Goal: Information Seeking & Learning: Learn about a topic

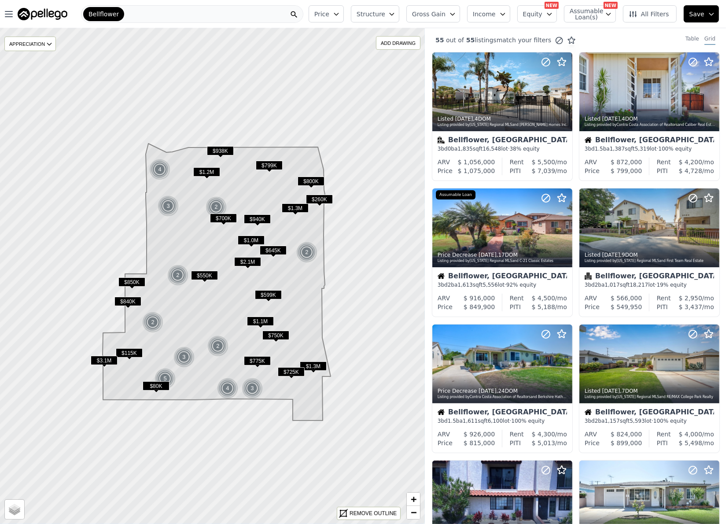
click at [446, 10] on span "Gross Gain" at bounding box center [428, 14] width 33 height 9
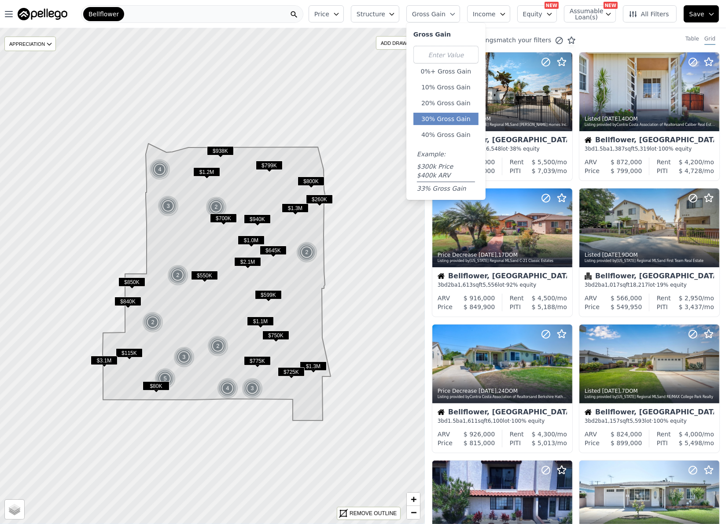
click at [455, 117] on button "30% Gross Gain" at bounding box center [446, 119] width 65 height 12
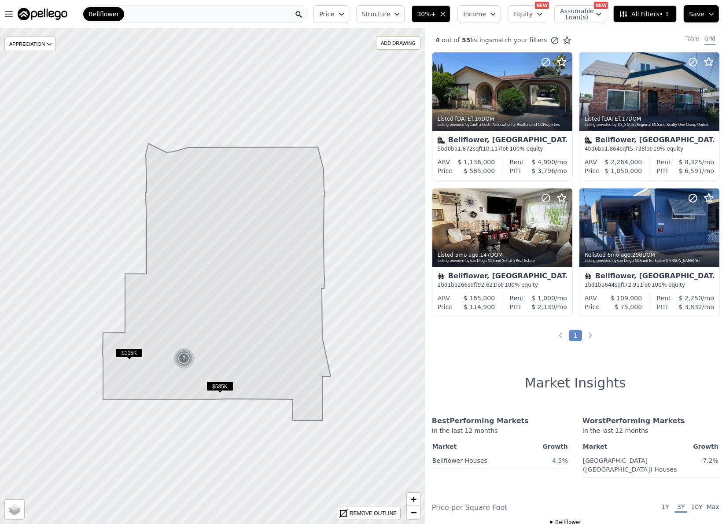
click at [389, 12] on span "Structure" at bounding box center [376, 14] width 28 height 9
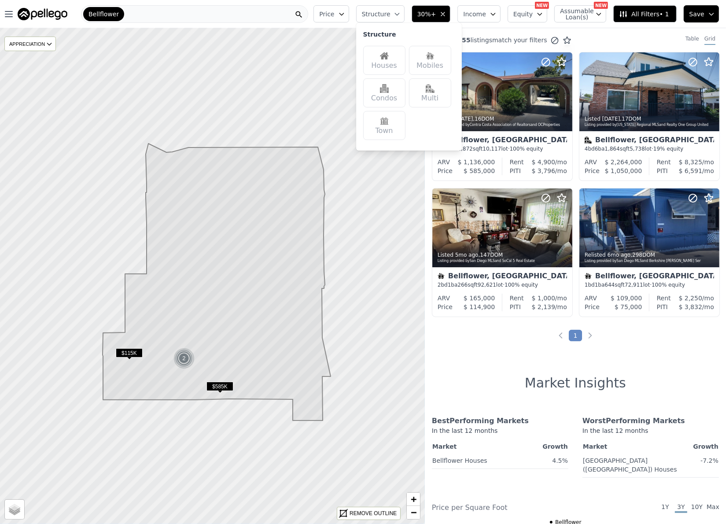
click at [404, 59] on div "Houses" at bounding box center [384, 60] width 42 height 29
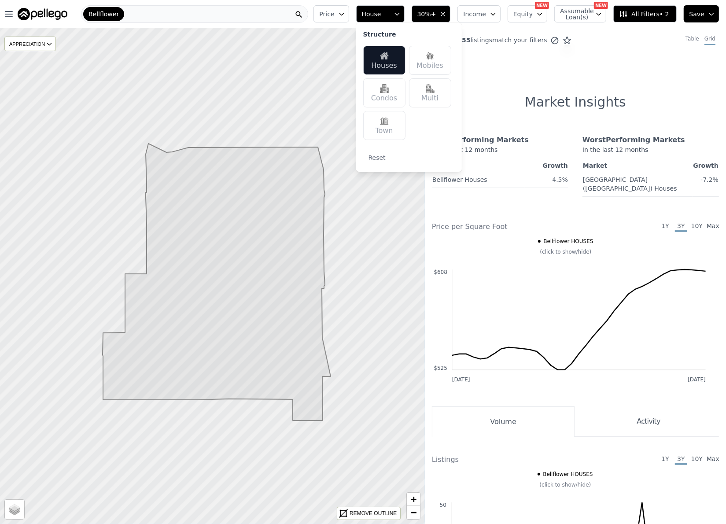
click at [436, 12] on span "30%+" at bounding box center [427, 14] width 19 height 9
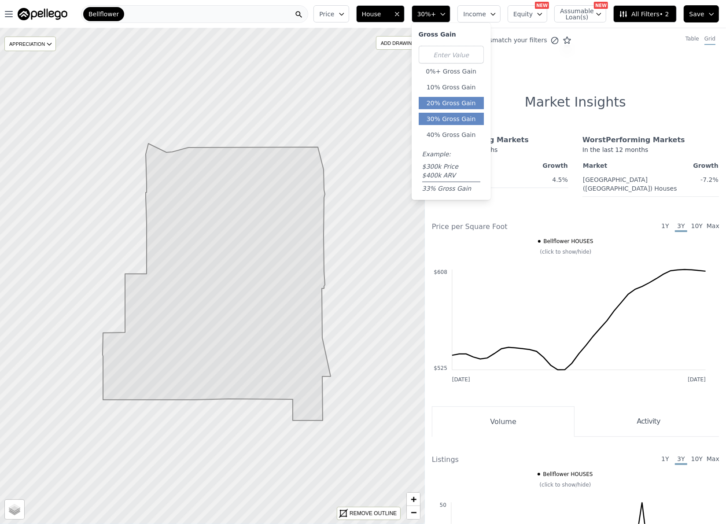
click at [462, 104] on button "20% Gross Gain" at bounding box center [451, 103] width 65 height 12
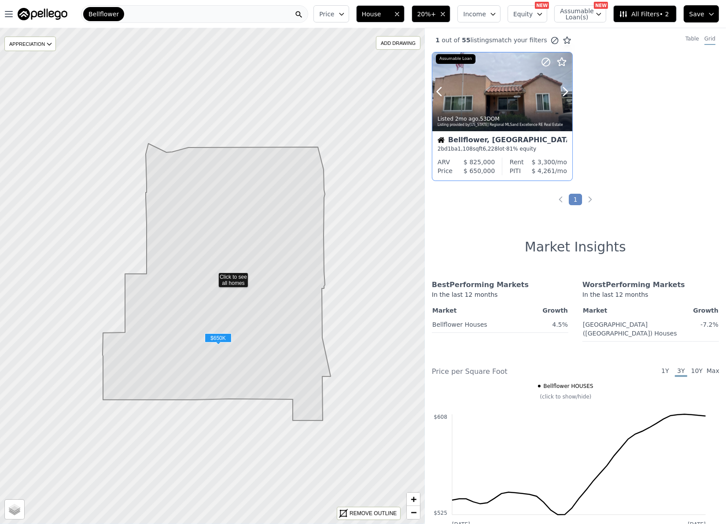
click at [485, 76] on div at bounding box center [503, 91] width 140 height 79
click at [194, 9] on div "Bellflower" at bounding box center [194, 14] width 227 height 18
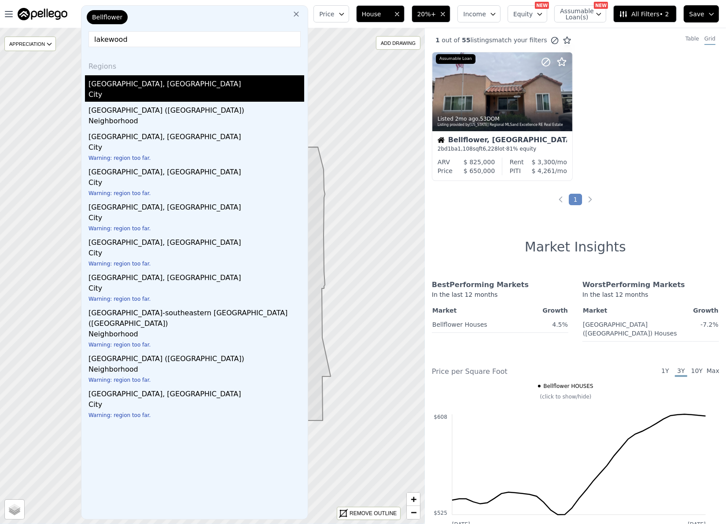
type input "lakewood"
click at [129, 90] on div "City" at bounding box center [197, 95] width 216 height 12
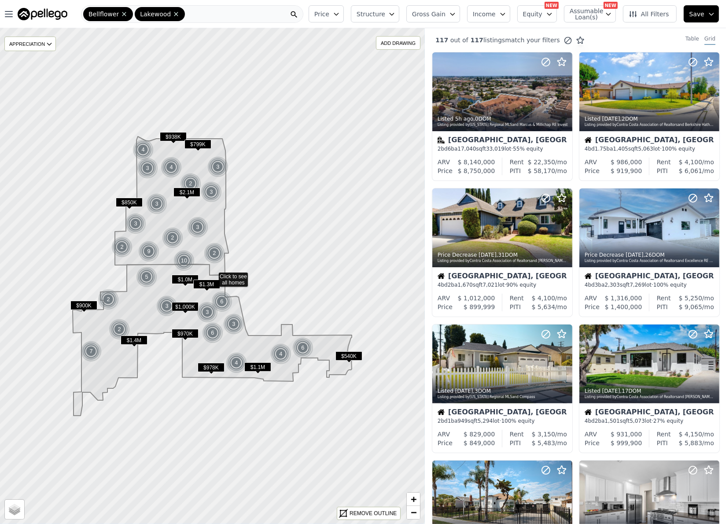
click at [432, 16] on span "Gross Gain" at bounding box center [428, 14] width 33 height 9
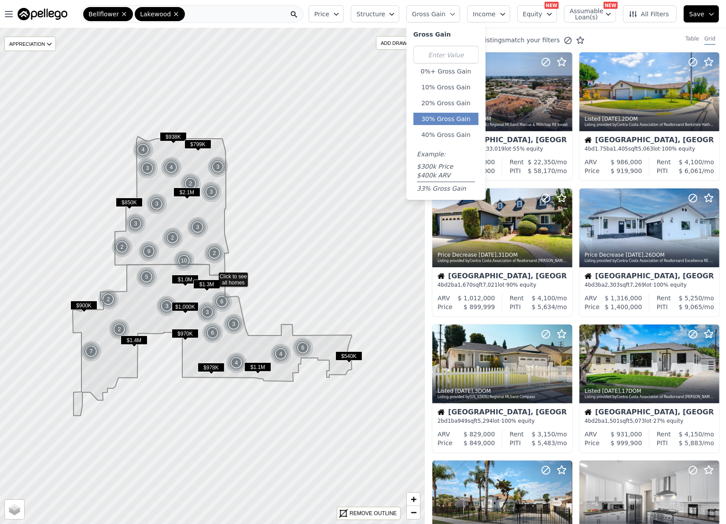
click at [465, 115] on button "30% Gross Gain" at bounding box center [446, 119] width 65 height 12
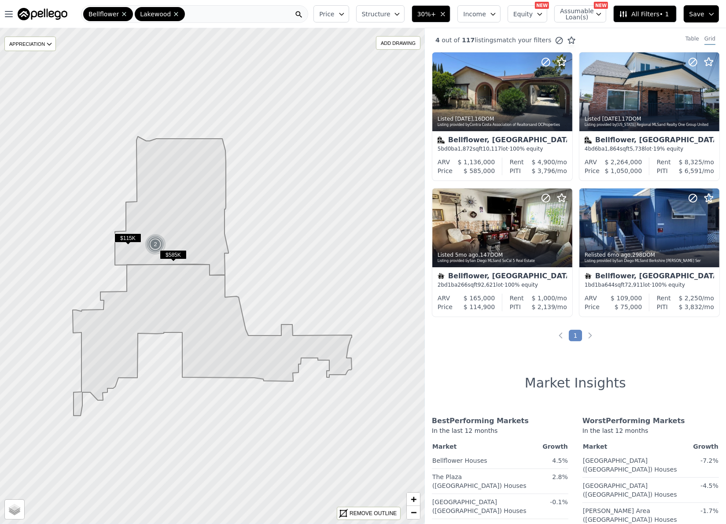
click at [369, 17] on button "Structure" at bounding box center [380, 13] width 48 height 17
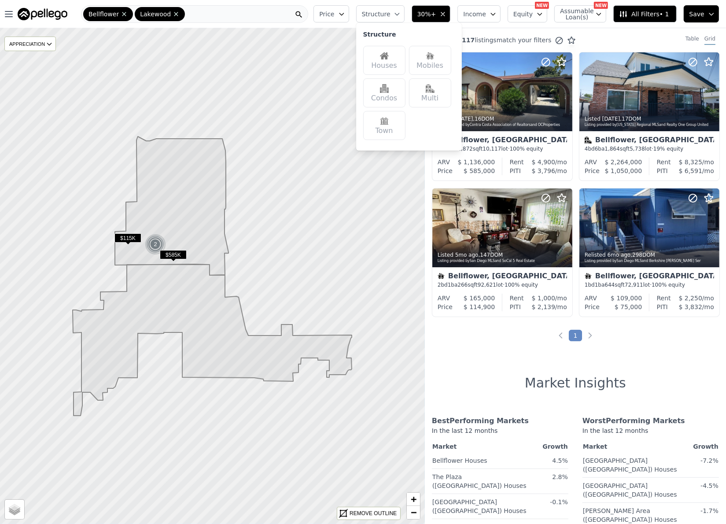
click at [401, 54] on div "Houses" at bounding box center [384, 60] width 42 height 29
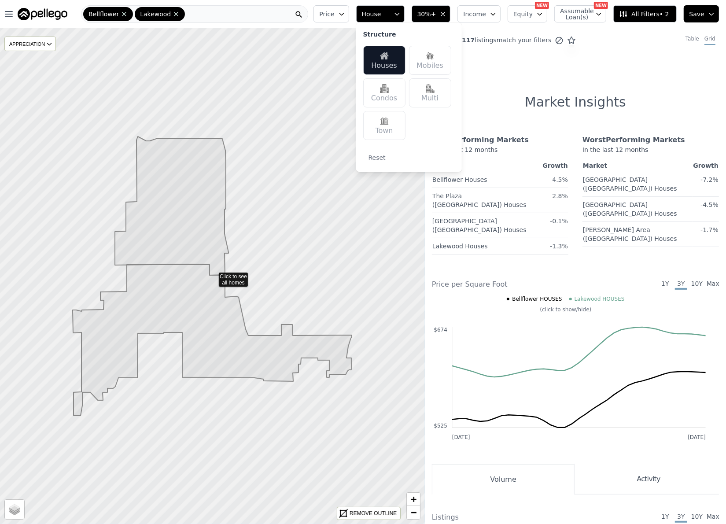
click at [583, 159] on div "In the last 12 months" at bounding box center [651, 152] width 137 height 14
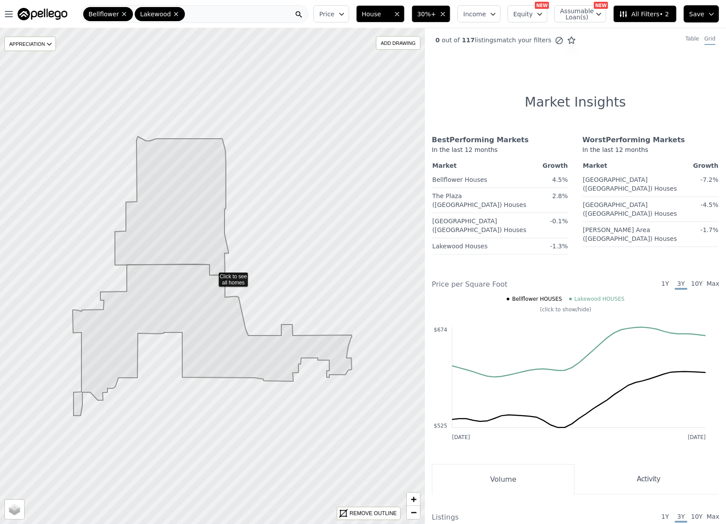
click at [429, 15] on span "30%+" at bounding box center [427, 14] width 19 height 9
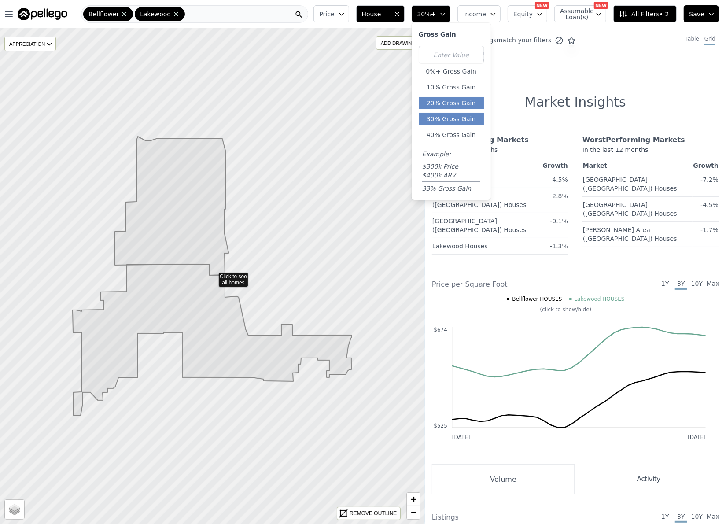
click at [459, 106] on button "20% Gross Gain" at bounding box center [451, 103] width 65 height 12
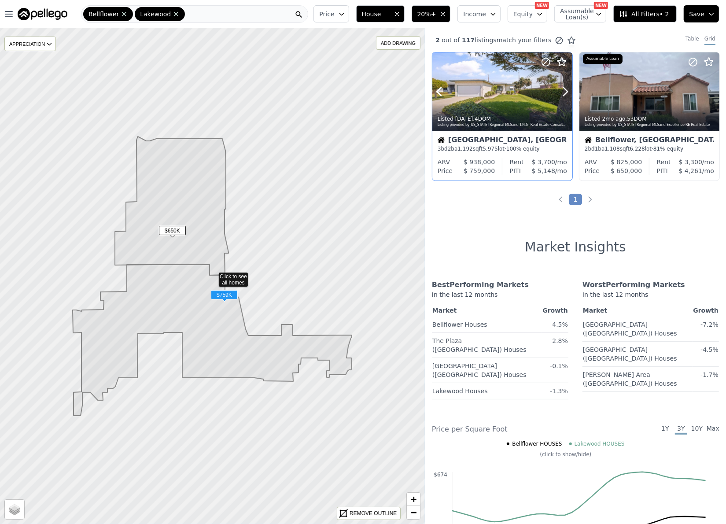
click at [495, 91] on div at bounding box center [503, 91] width 140 height 79
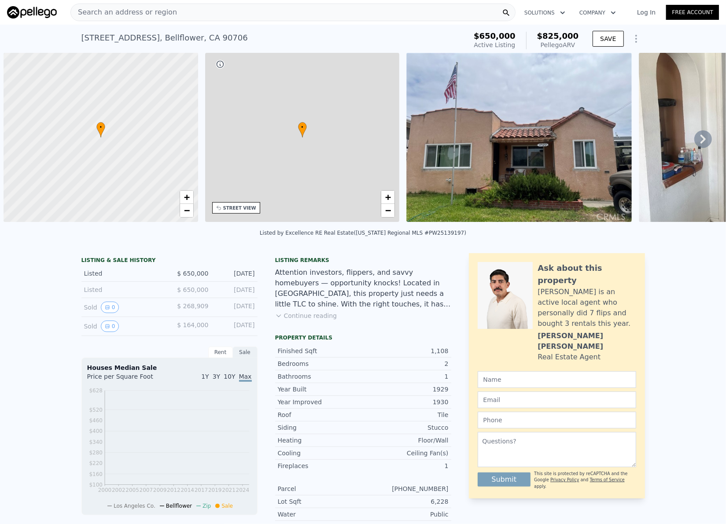
scroll to position [0, 4]
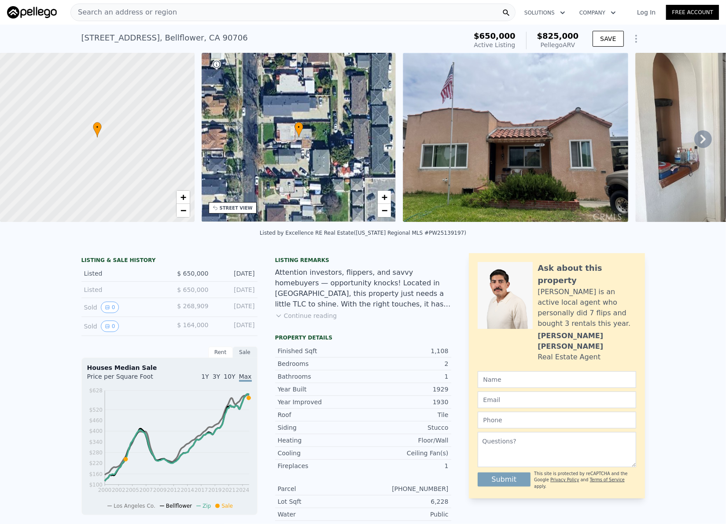
click at [301, 320] on button "Continue reading" at bounding box center [306, 315] width 62 height 9
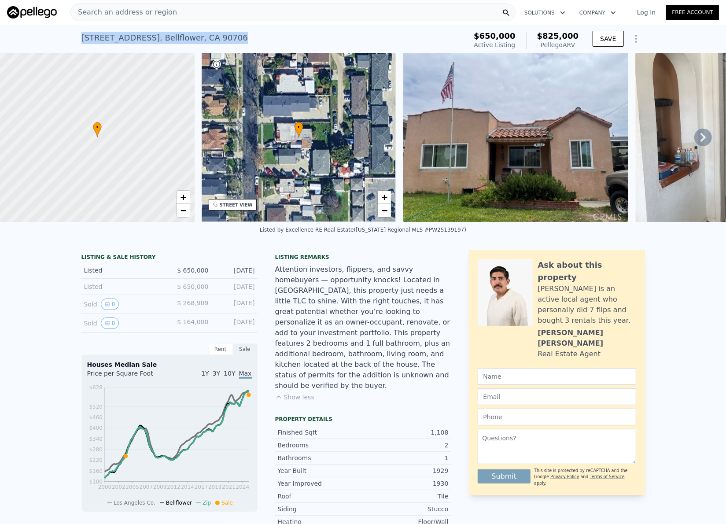
drag, startPoint x: 248, startPoint y: 30, endPoint x: 67, endPoint y: 30, distance: 181.9
click at [67, 30] on div "17122 Ardmore Ave , Bellflower , CA 90706 Active at $650k (~ARV $825k ) $650,00…" at bounding box center [363, 39] width 726 height 28
copy div "17122 Ardmore Ave , Bellflower , CA 90706"
click at [425, 237] on div "Listed by Excellence RE Real Estate (California Regional MLS #PW25139197)" at bounding box center [363, 232] width 726 height 21
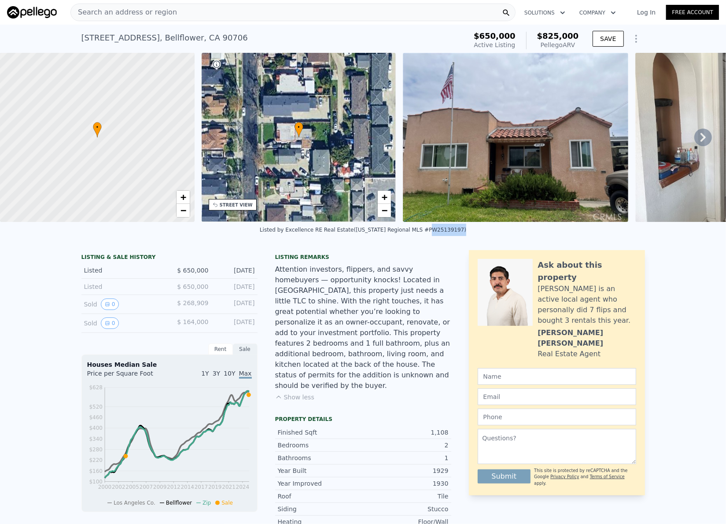
copy div "PW25139197"
drag, startPoint x: 234, startPoint y: 30, endPoint x: 240, endPoint y: 41, distance: 12.4
click at [235, 30] on div "17122 Ardmore Ave , Bellflower , CA 90706 Active at $650k (~ARV $825k )" at bounding box center [272, 40] width 382 height 25
drag, startPoint x: 240, startPoint y: 41, endPoint x: 44, endPoint y: 43, distance: 195.6
click at [44, 43] on div "17122 Ardmore Ave , Bellflower , CA 90706 Active at $650k (~ARV $825k ) $650,00…" at bounding box center [363, 39] width 726 height 28
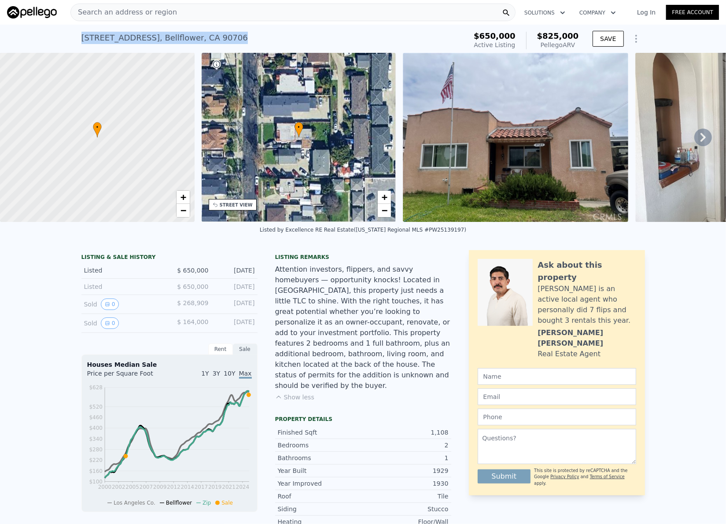
copy div "17122 Ardmore Ave , Bellflower , CA 90706"
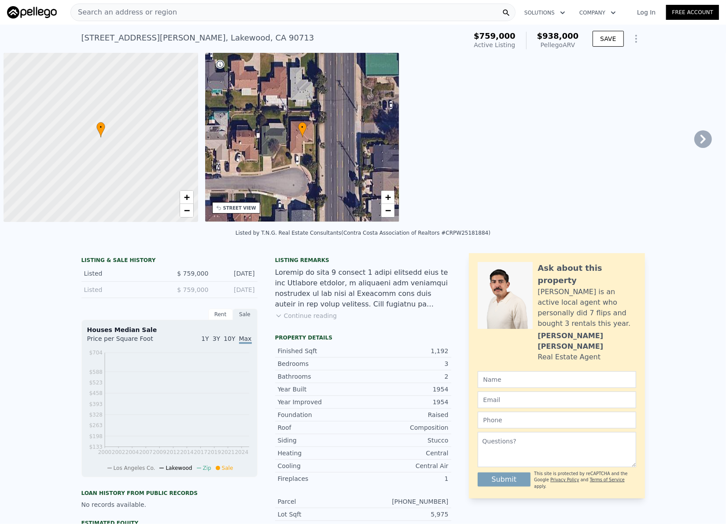
scroll to position [0, 4]
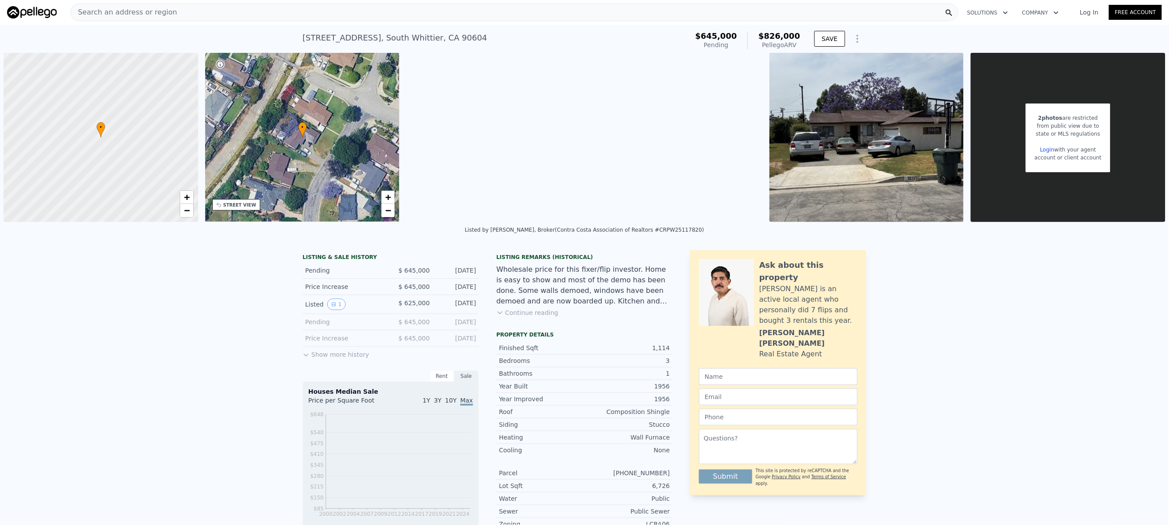
click at [653, 229] on div "Listed by Patrick Hart, Broker (Contra Costa Association of Realtors #CRPW25117…" at bounding box center [584, 230] width 239 height 6
click at [639, 238] on div "Listed by Patrick Hart, Broker (Contra Costa Association of Realtors #CRPW25117…" at bounding box center [584, 232] width 1169 height 21
drag, startPoint x: 642, startPoint y: 229, endPoint x: 669, endPoint y: 232, distance: 27.8
click at [669, 232] on div "Listed by Patrick Hart, Broker (Contra Costa Association of Realtors #CRPW25117…" at bounding box center [584, 230] width 239 height 6
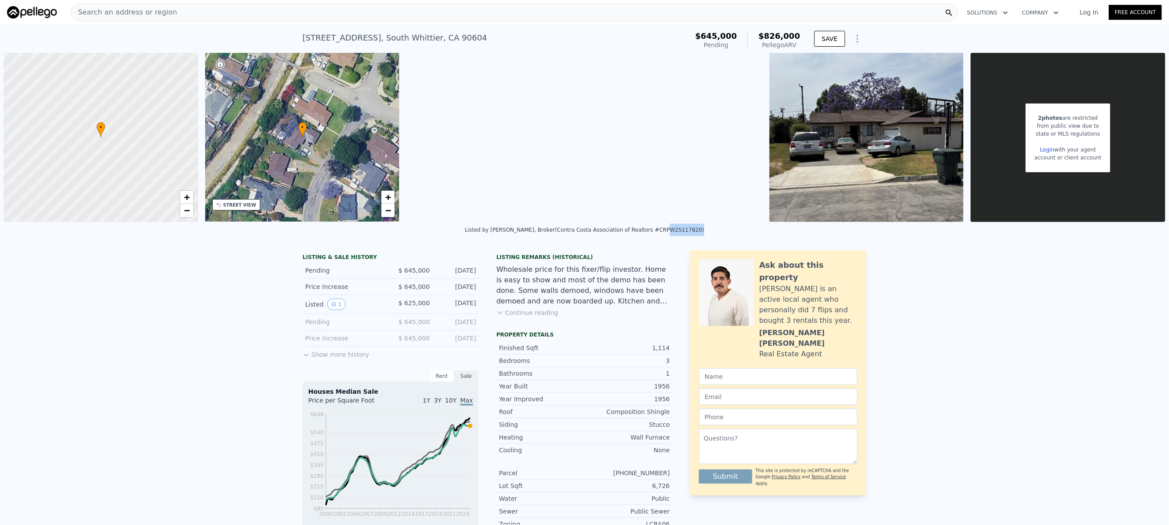
copy div "PW25117820"
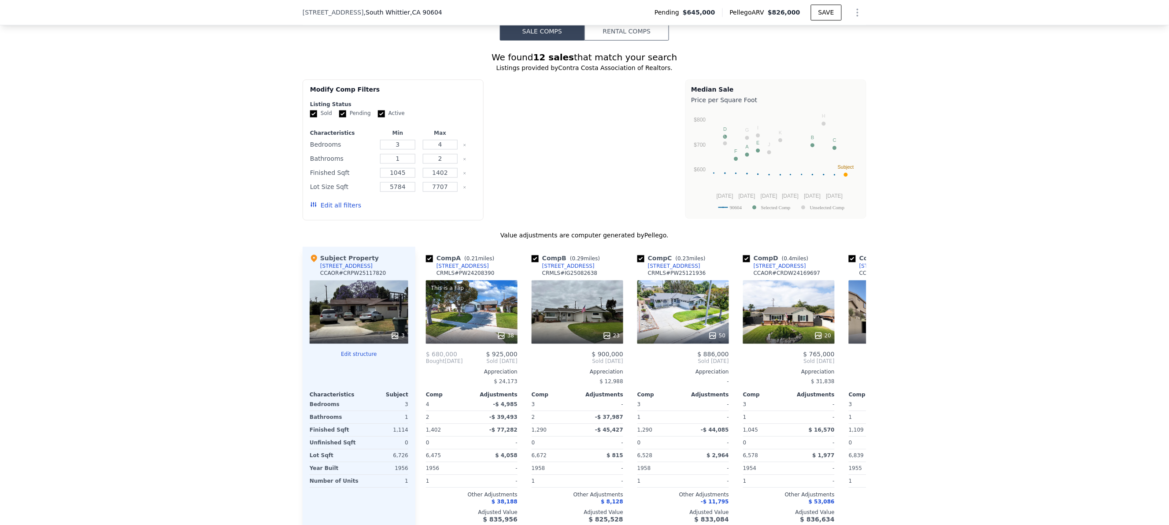
scroll to position [789, 0]
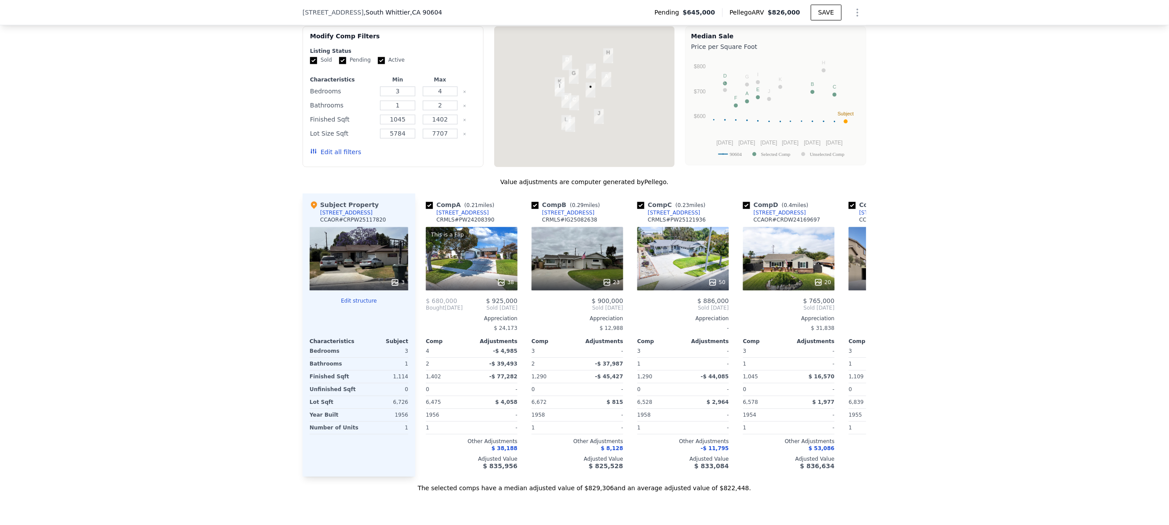
click at [1022, 264] on div "We found 12 sales that match your search Listings provided by Contra Costa Asso…" at bounding box center [584, 239] width 1169 height 505
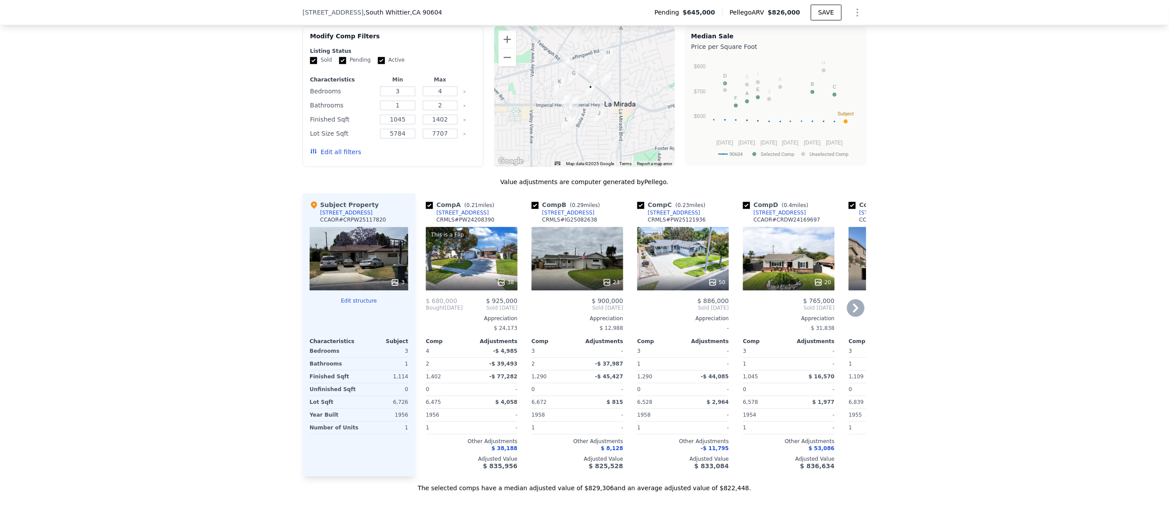
scroll to position [878, 0]
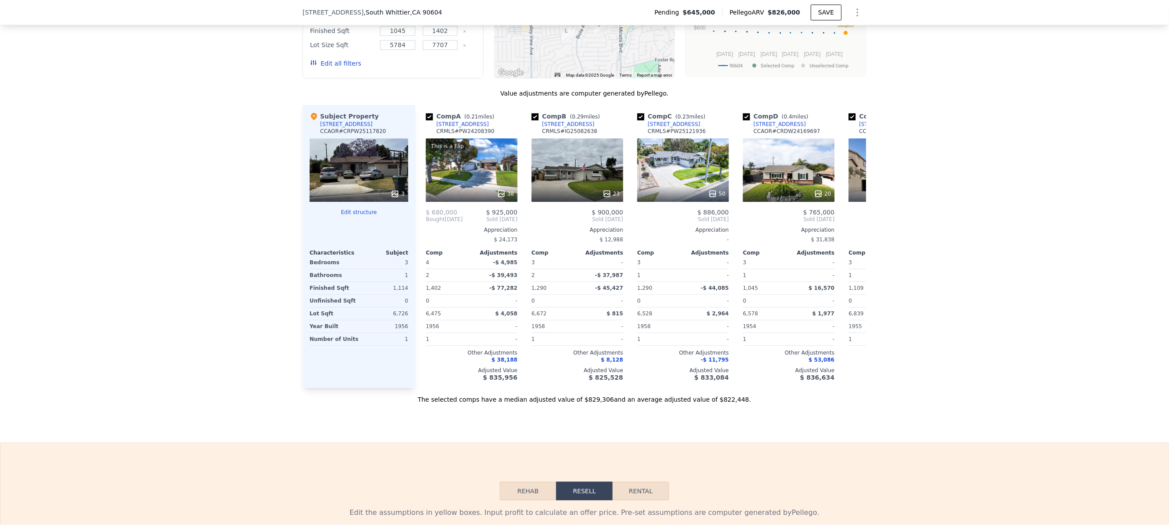
click at [357, 213] on button "Edit structure" at bounding box center [359, 212] width 99 height 7
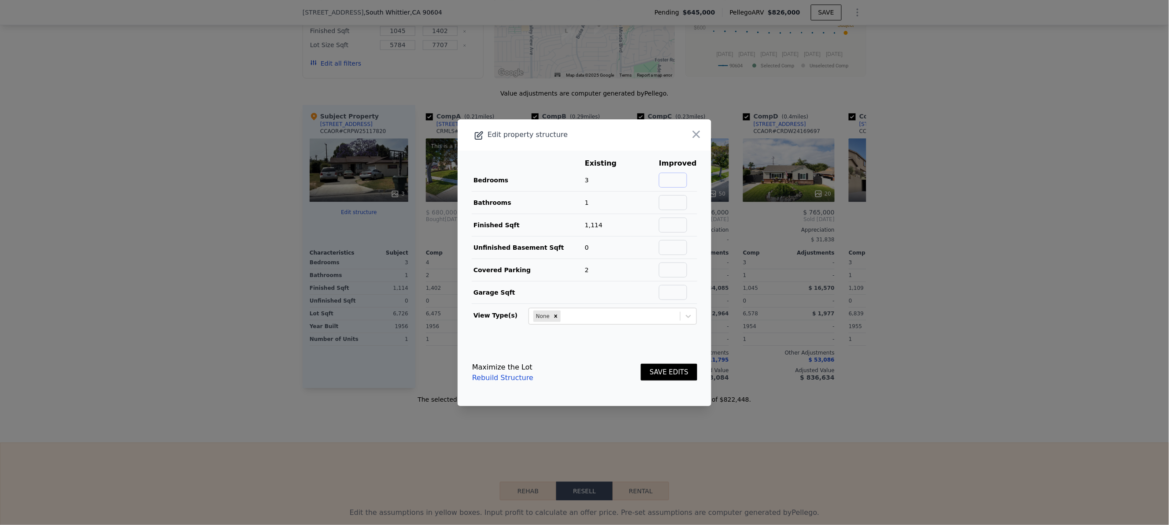
click at [674, 179] on input "text" at bounding box center [673, 180] width 28 height 15
type input "3"
click at [673, 200] on input "text" at bounding box center [673, 202] width 28 height 15
type input "2"
click at [671, 375] on button "SAVE EDITS" at bounding box center [669, 372] width 56 height 17
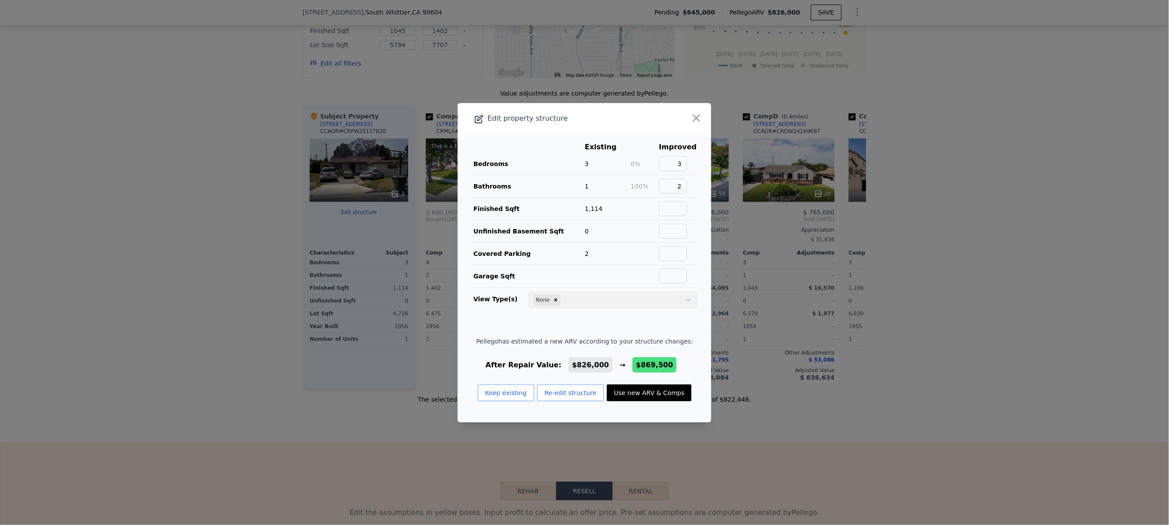
click at [631, 400] on button "Use new ARV & Comps" at bounding box center [649, 393] width 85 height 17
type input "1522"
type input "5899"
checkbox input "false"
checkbox input "true"
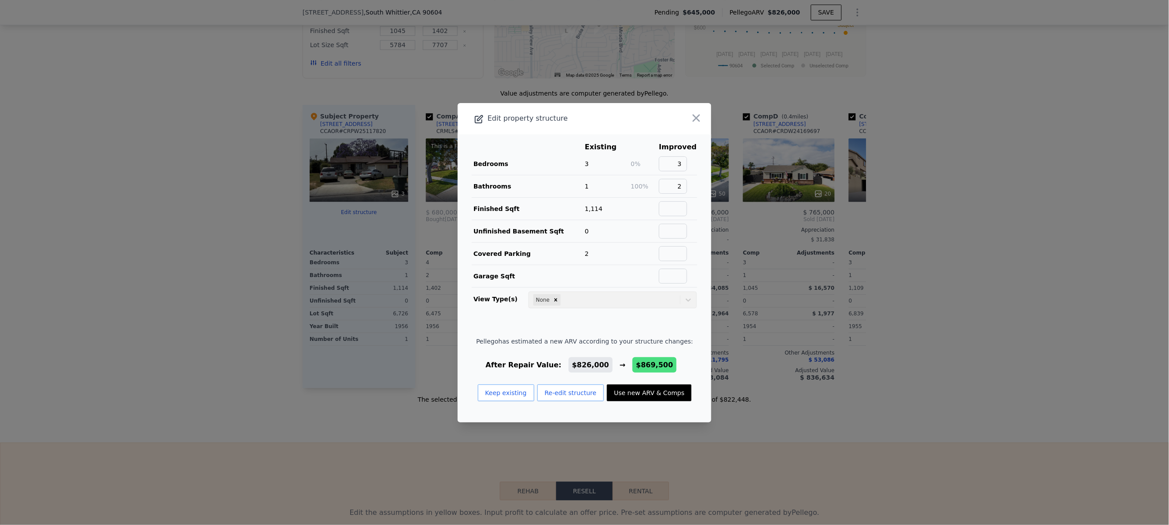
checkbox input "true"
type input "$ 869,500"
type input "$ 130,487"
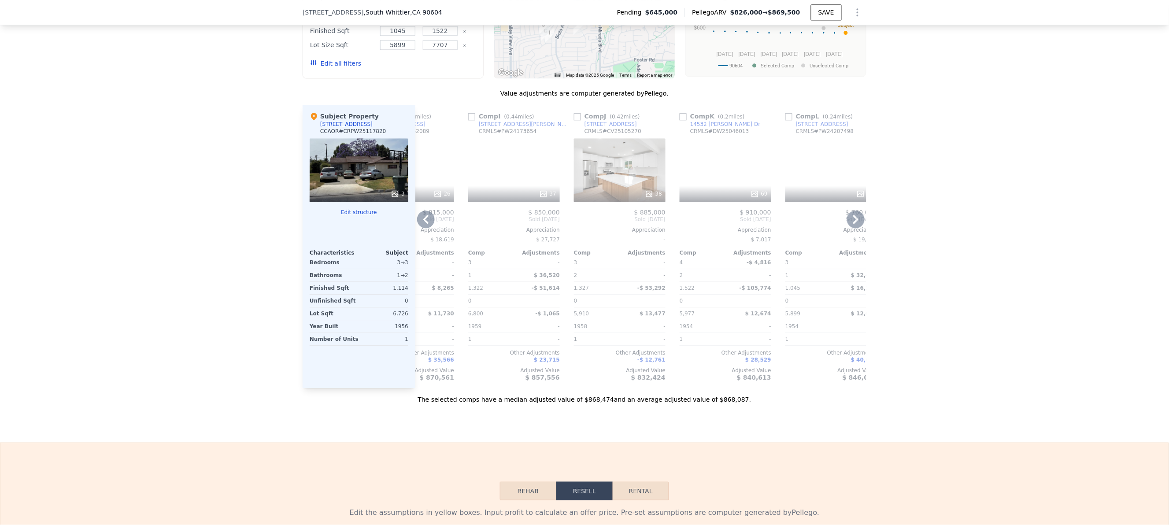
scroll to position [0, 839]
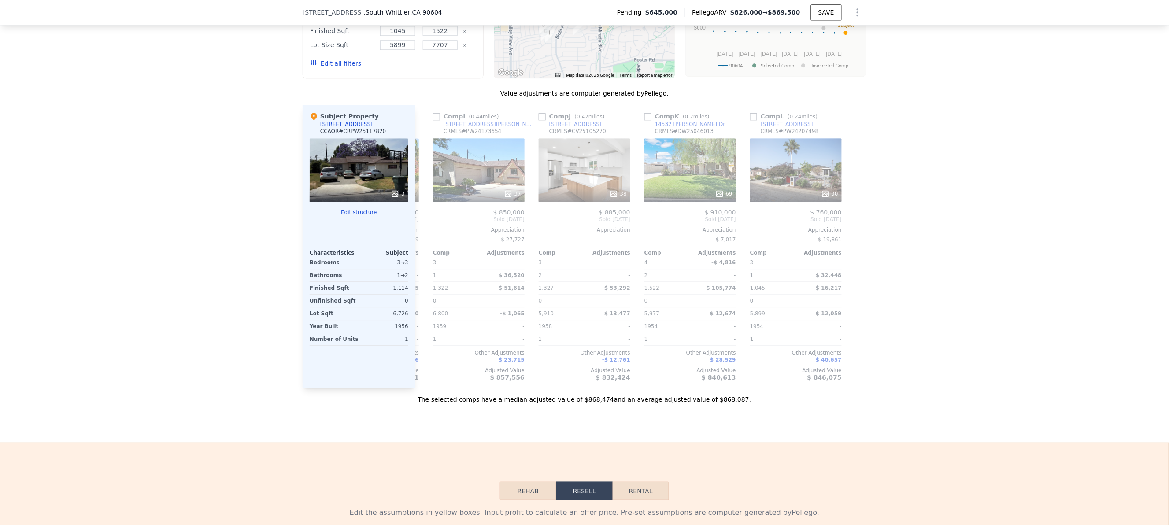
drag, startPoint x: 1049, startPoint y: 203, endPoint x: 864, endPoint y: 44, distance: 244.2
click at [1047, 203] on div "We found 12 sales that match your search Listings provided by Contra Costa Asso…" at bounding box center [584, 151] width 1169 height 505
